Goal: Find specific page/section: Find specific page/section

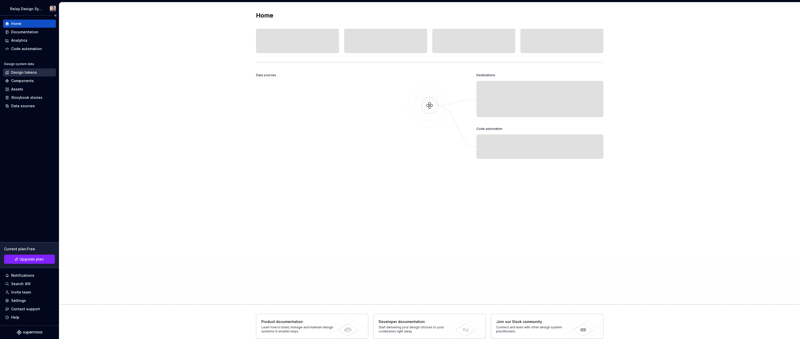
click at [32, 71] on div "Design tokens" at bounding box center [24, 72] width 26 height 5
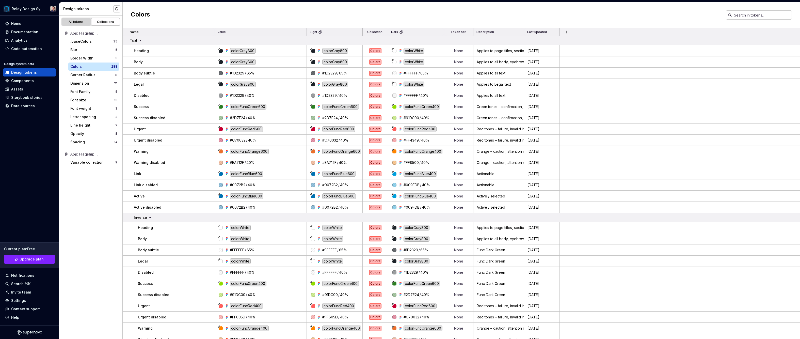
click at [77, 22] on div "All tokens" at bounding box center [76, 22] width 25 height 4
